Goal: Find specific page/section: Find specific page/section

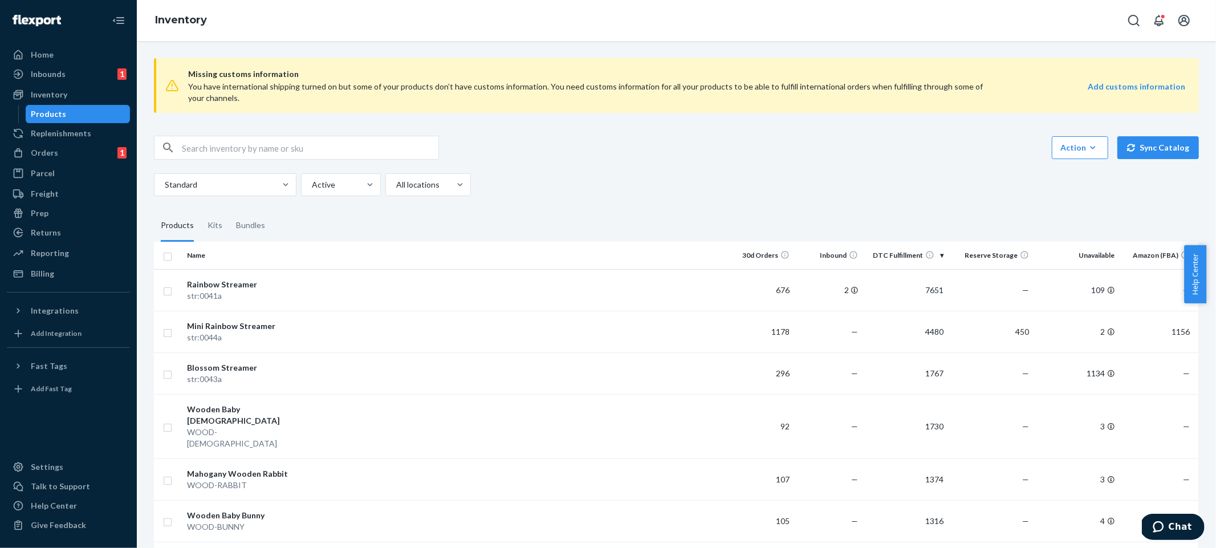
click at [235, 146] on input "text" at bounding box center [310, 147] width 257 height 23
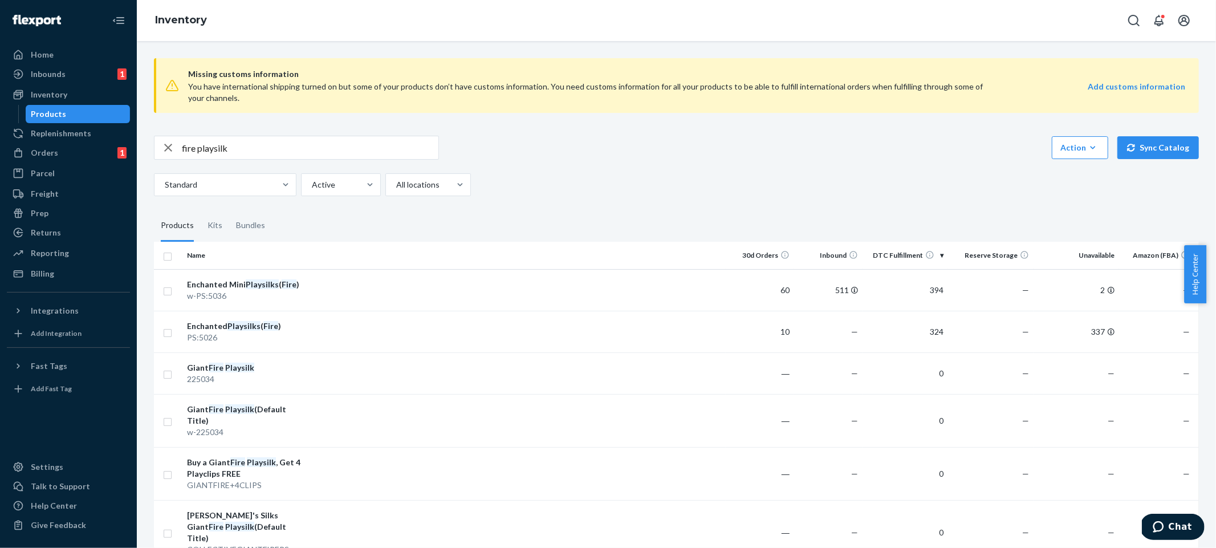
click at [718, 164] on div "fire playsilk Action Create product Create kit or bundle Bulk create products B…" at bounding box center [676, 166] width 1045 height 60
click at [698, 170] on div "fire playsilk Action Create product Create kit or bundle Bulk create products B…" at bounding box center [676, 166] width 1045 height 60
click at [212, 224] on div "Kits" at bounding box center [215, 226] width 15 height 32
click at [201, 210] on input "Kits" at bounding box center [201, 210] width 0 height 0
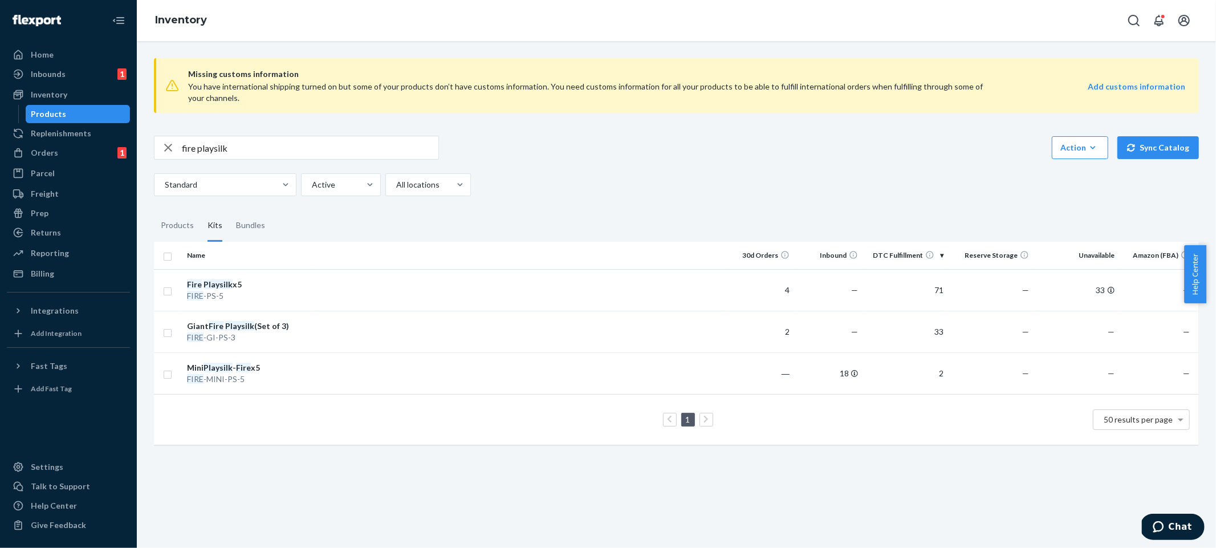
click at [804, 177] on div "Standard Active All locations" at bounding box center [672, 184] width 1037 height 23
click at [891, 210] on fieldset "Products Kits Bundles" at bounding box center [676, 226] width 1045 height 32
click at [573, 225] on fieldset "Products Kits Bundles" at bounding box center [676, 226] width 1045 height 32
click at [258, 155] on input "fire playsilk" at bounding box center [310, 147] width 257 height 23
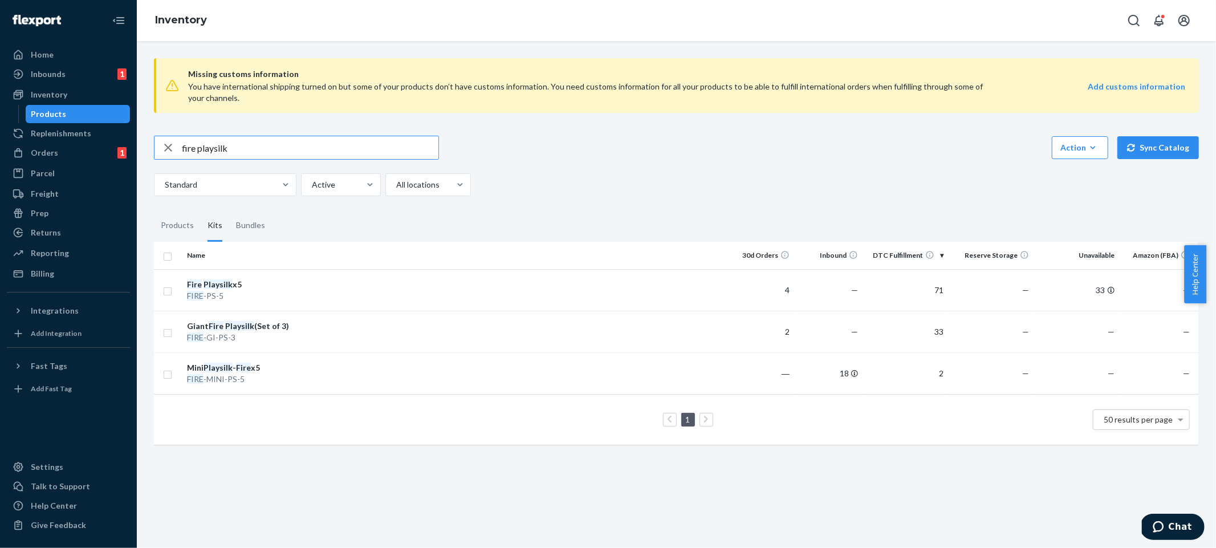
click at [258, 155] on input "fire playsilk" at bounding box center [310, 147] width 257 height 23
click at [605, 153] on div "fire playsilk Action Create product Create kit or bundle Bulk create products B…" at bounding box center [676, 148] width 1045 height 24
click at [579, 160] on div "fire playsilk Action Create product Create kit or bundle Bulk create products B…" at bounding box center [676, 166] width 1045 height 60
click at [318, 154] on input "fire playsilk" at bounding box center [310, 147] width 257 height 23
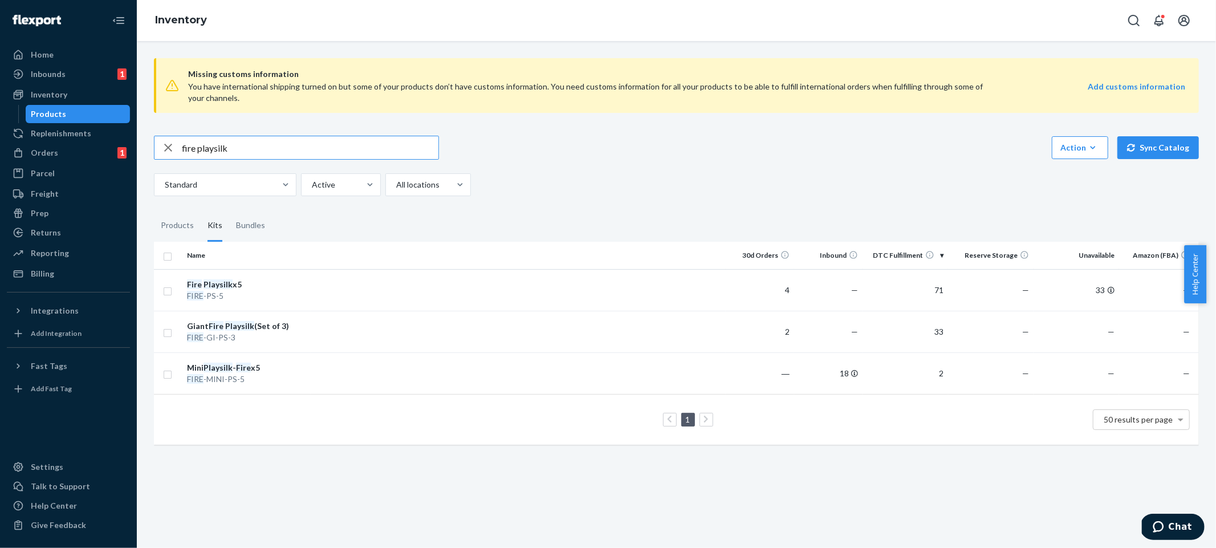
click at [318, 154] on input "fire playsilk" at bounding box center [310, 147] width 257 height 23
click at [611, 153] on div "fire playsilk Action Create product Create kit or bundle Bulk create products B…" at bounding box center [676, 148] width 1045 height 24
click at [283, 151] on input "fire playsilk" at bounding box center [310, 147] width 257 height 23
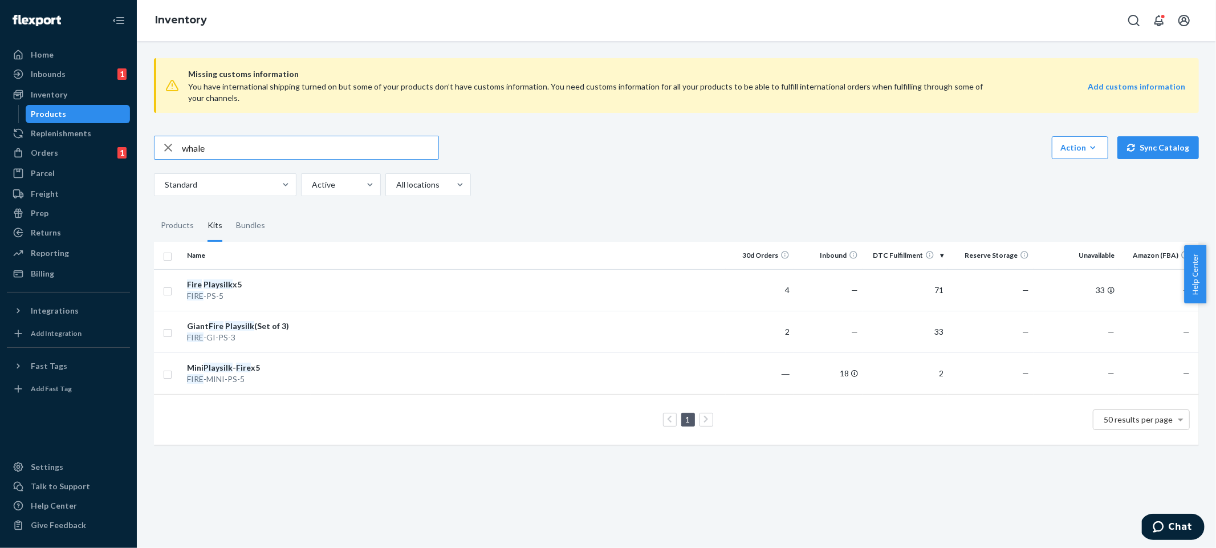
type input "whale"
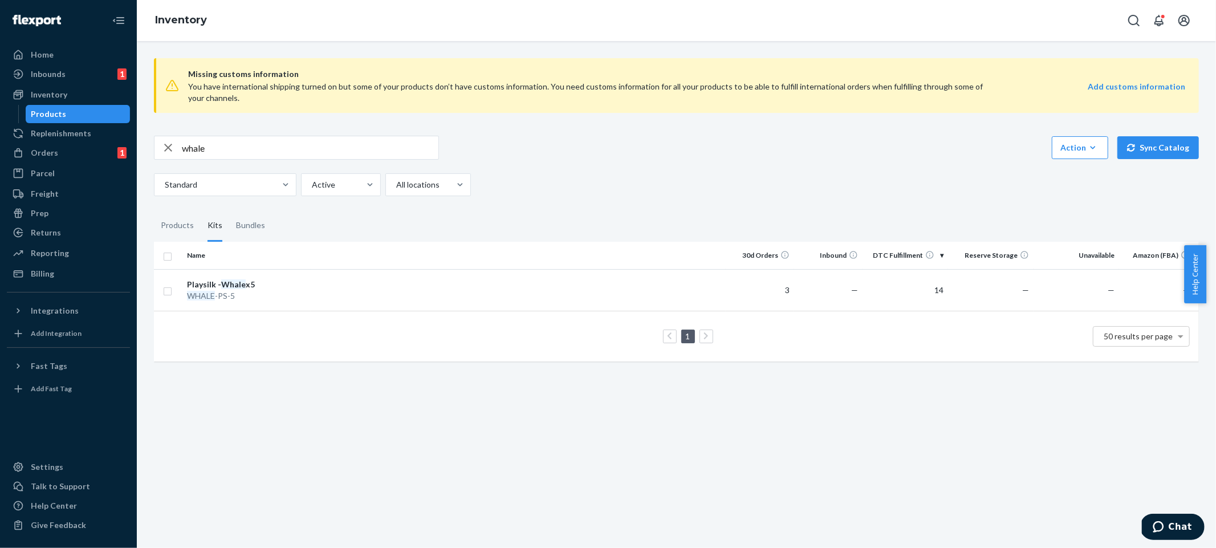
click at [705, 205] on div "Missing customs information You have international shipping turned on but some …" at bounding box center [676, 211] width 1062 height 324
click at [700, 150] on div "whale Action Create product Create kit or bundle Bulk create products Bulk upda…" at bounding box center [676, 148] width 1045 height 24
click at [54, 158] on div "Orders 1" at bounding box center [68, 153] width 121 height 16
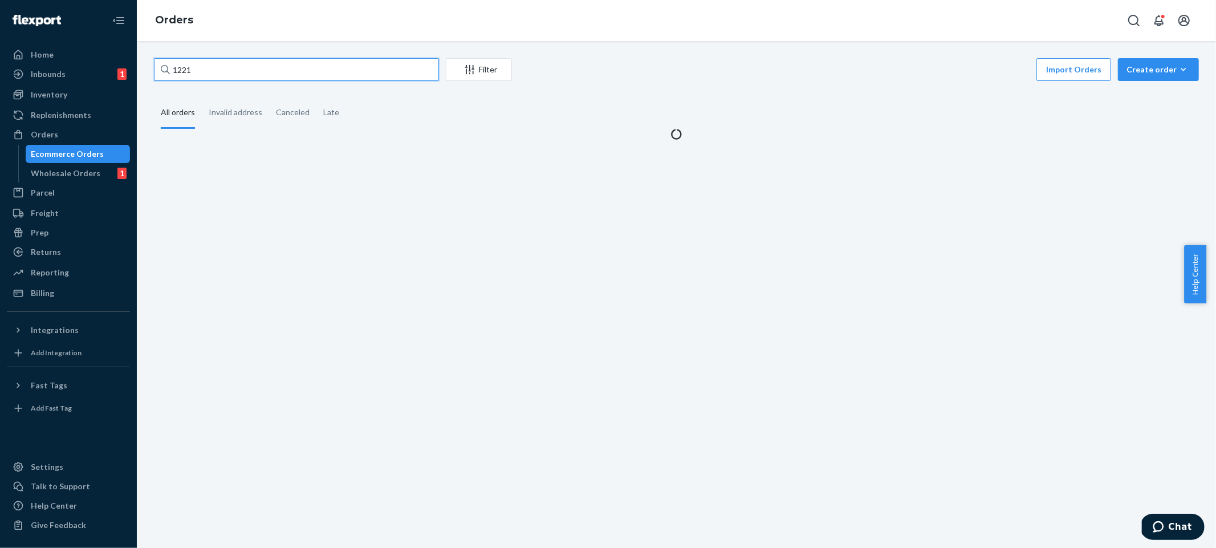
click at [286, 68] on input "1221" at bounding box center [296, 69] width 285 height 23
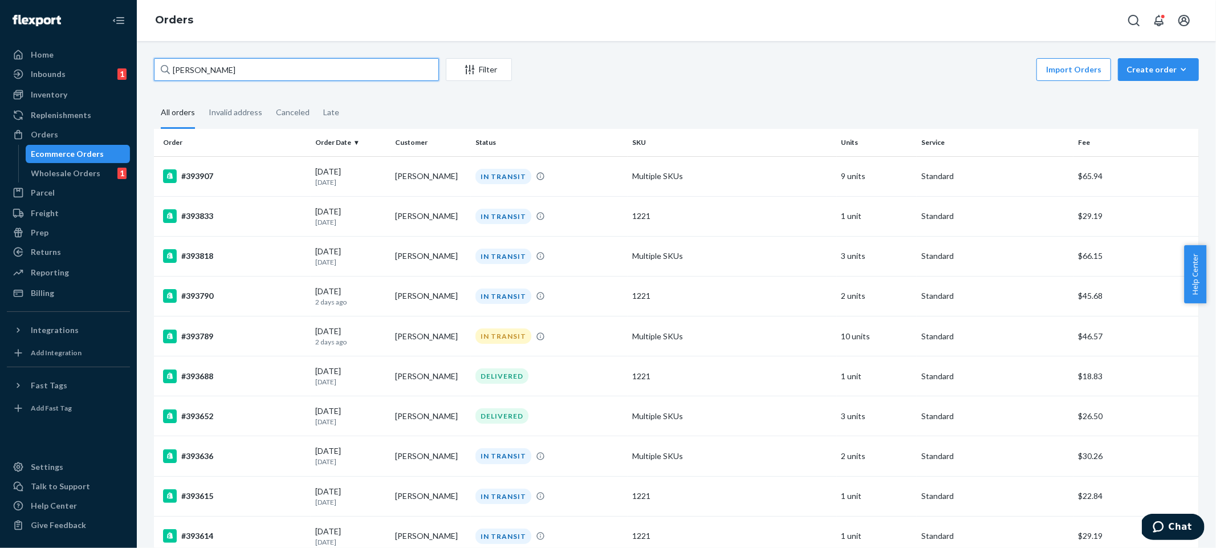
type input "morgan lee"
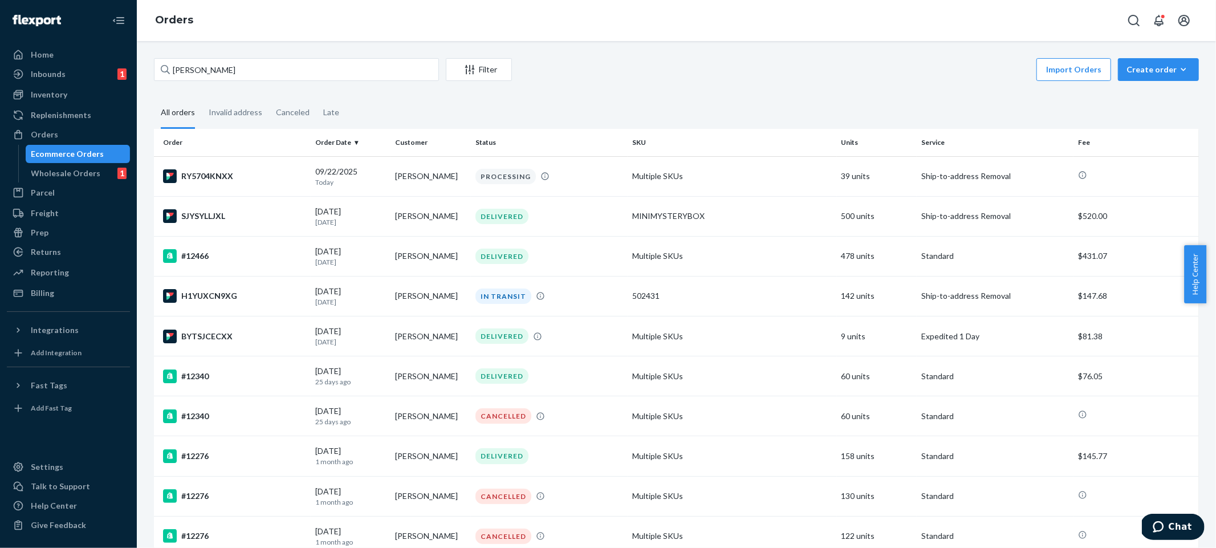
click at [690, 79] on div "Import Orders Create order Ecommerce order Removal order" at bounding box center [859, 71] width 680 height 26
click at [690, 80] on div "Import Orders Create order Ecommerce order Removal order" at bounding box center [859, 71] width 680 height 26
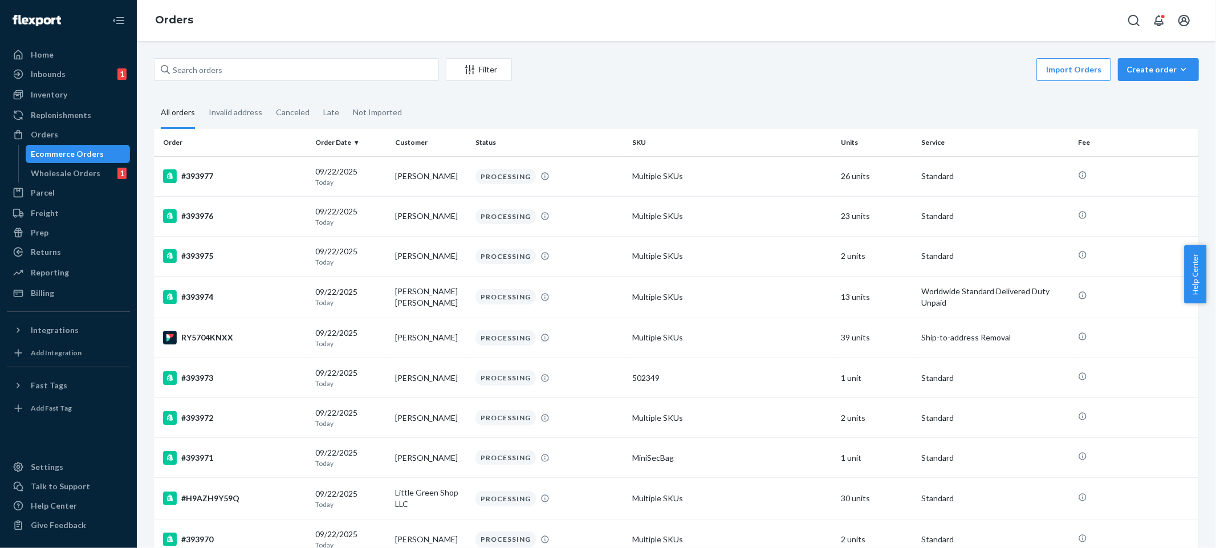
click at [616, 54] on div "Filter Import Orders Create order Ecommerce order Removal order All orders Inva…" at bounding box center [676, 294] width 1079 height 507
click at [689, 27] on div "Orders" at bounding box center [676, 20] width 1079 height 41
